Goal: Task Accomplishment & Management: Manage account settings

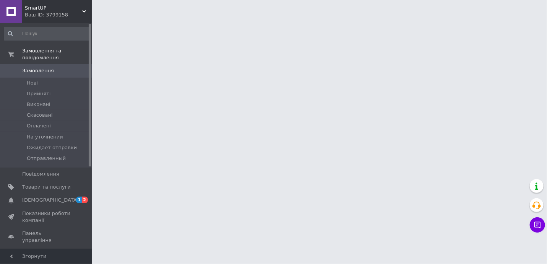
click at [28, 6] on span "SmartUP" at bounding box center [53, 8] width 57 height 7
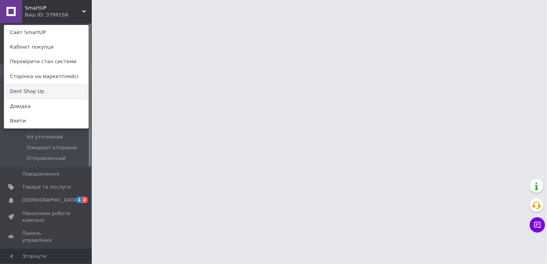
click at [41, 88] on link "Dent Shop Up" at bounding box center [46, 91] width 84 height 15
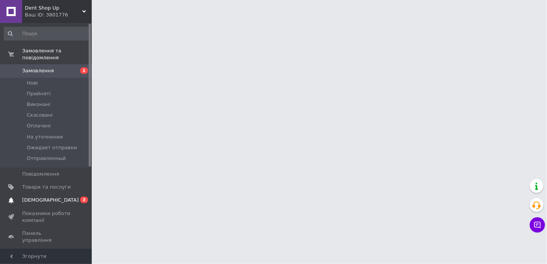
click at [58, 197] on span "[DEMOGRAPHIC_DATA]" at bounding box center [46, 200] width 49 height 7
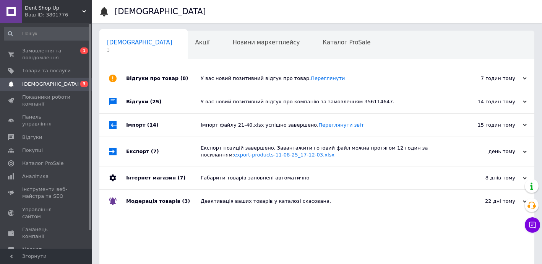
click at [126, 54] on div "Сповіщення 3" at bounding box center [143, 45] width 88 height 29
click at [136, 72] on div "Відгуки про товар (8)" at bounding box center [163, 78] width 75 height 23
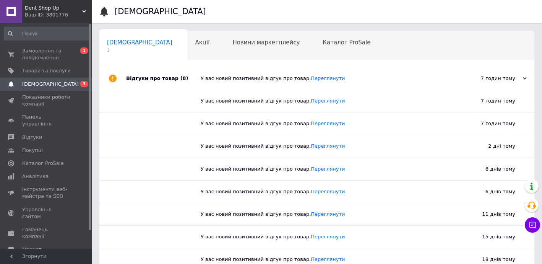
click at [152, 82] on div "Відгуки про товар (8)" at bounding box center [163, 78] width 75 height 23
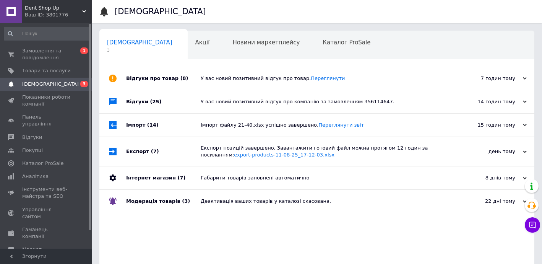
click at [152, 104] on span "(25)" at bounding box center [155, 102] width 11 height 6
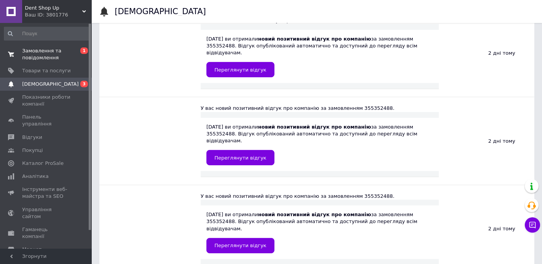
scroll to position [1437, 0]
